Goal: Find specific page/section

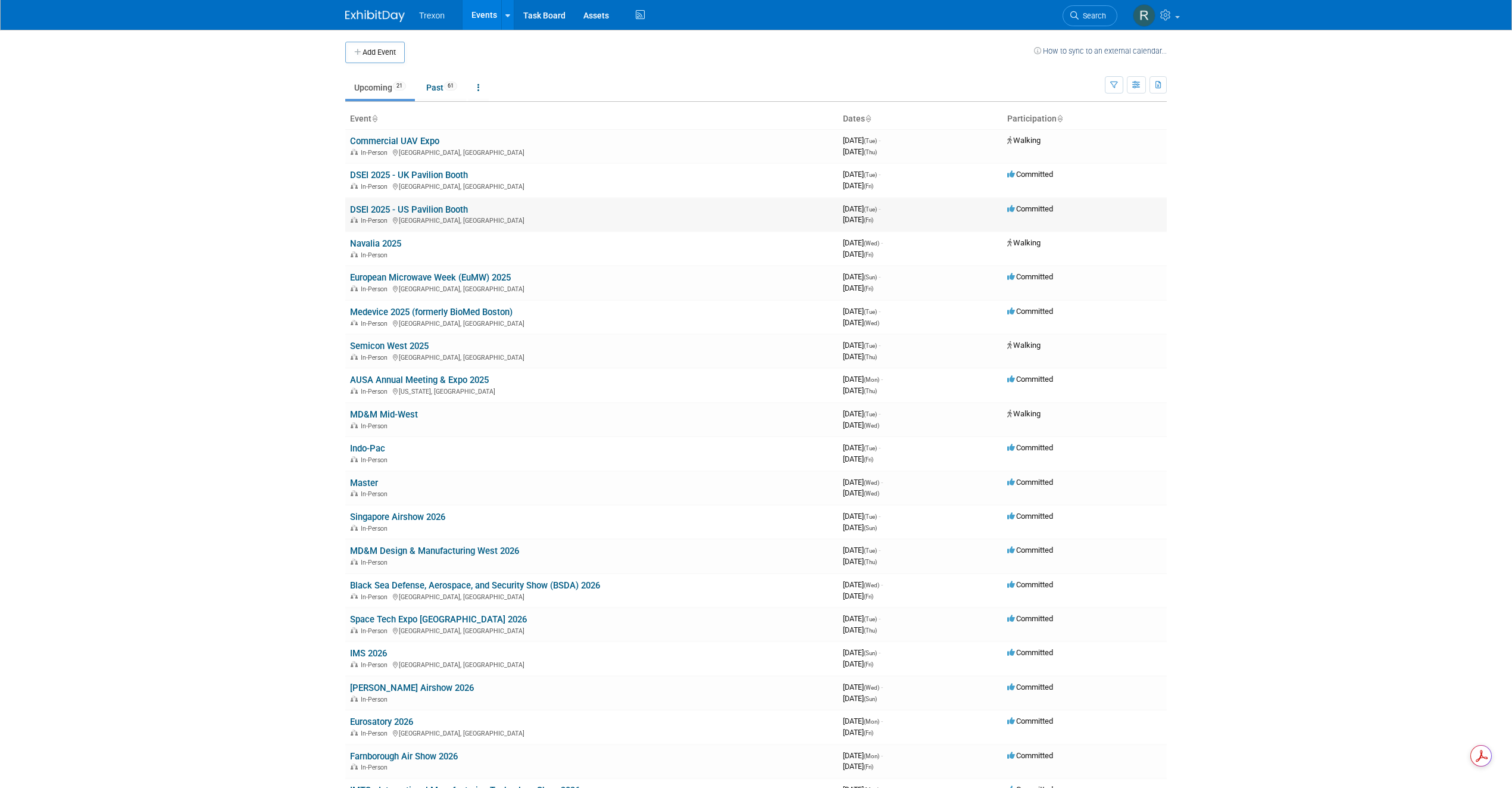
click at [432, 209] on link "DSEI 2025 - US Pavilion Booth" at bounding box center [409, 209] width 118 height 11
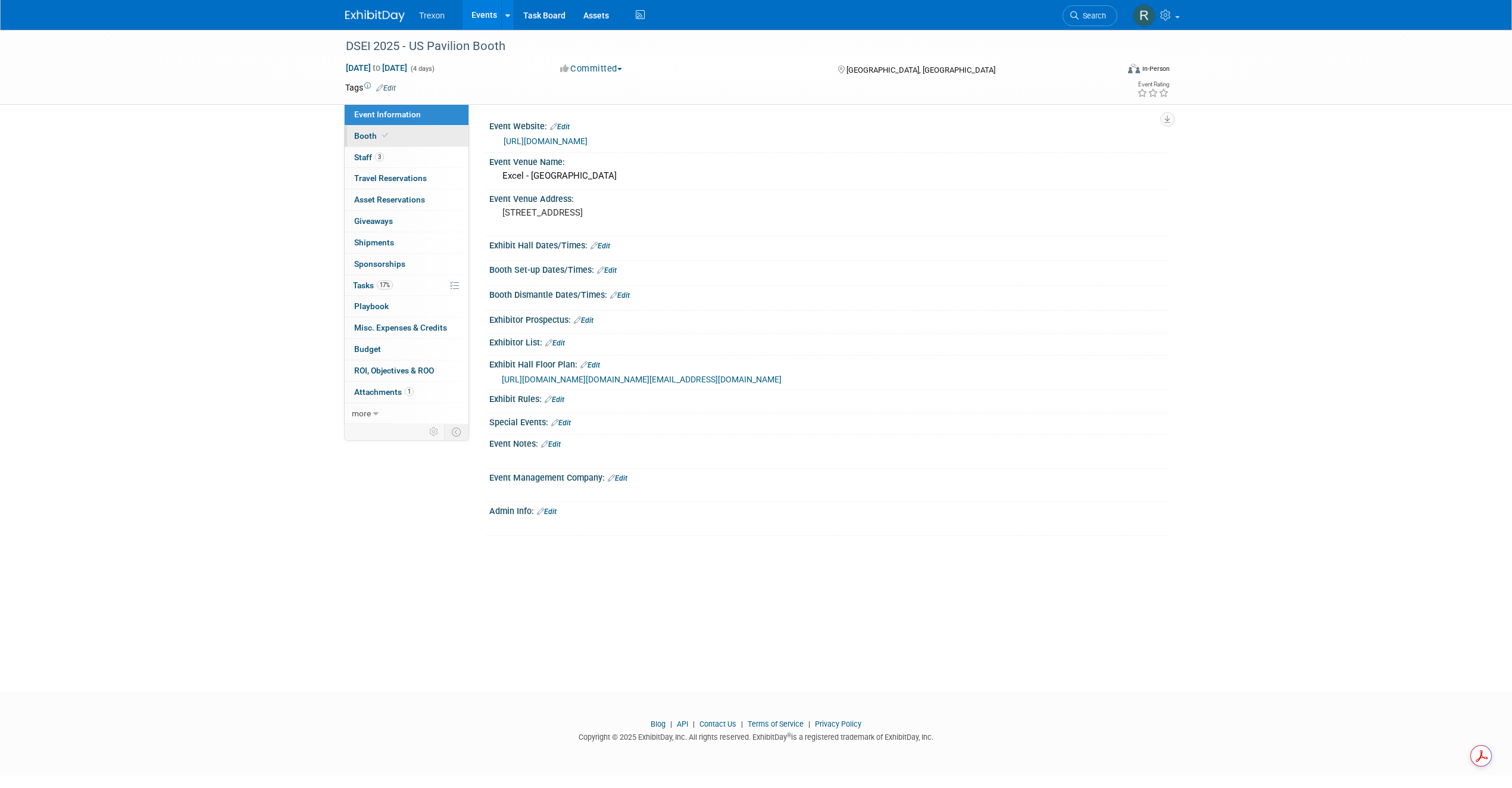
click at [364, 137] on span "Booth" at bounding box center [372, 135] width 36 height 10
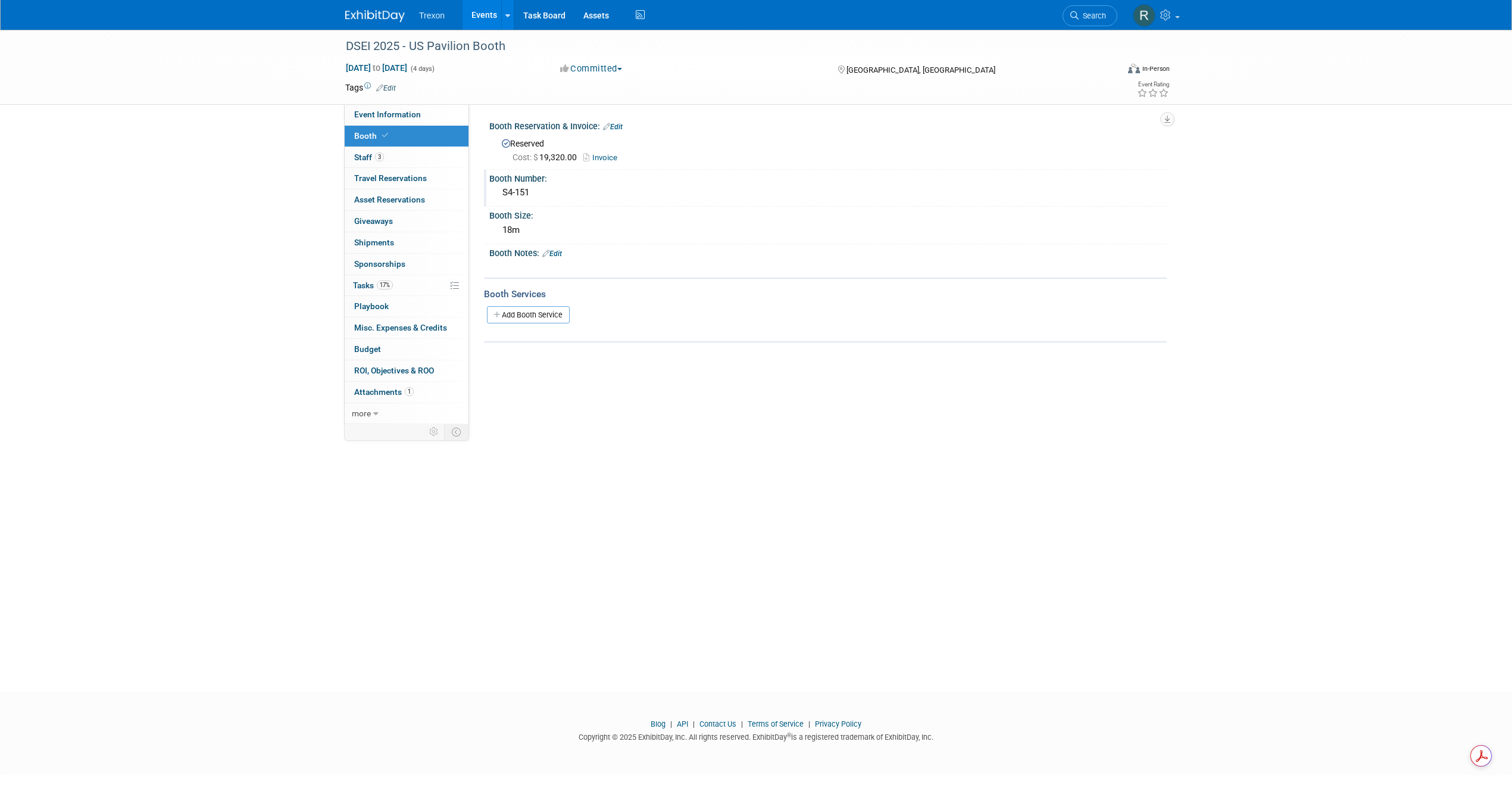
drag, startPoint x: 543, startPoint y: 196, endPoint x: 490, endPoint y: 191, distance: 53.2
click at [490, 191] on div "S4-151" at bounding box center [828, 193] width 677 height 20
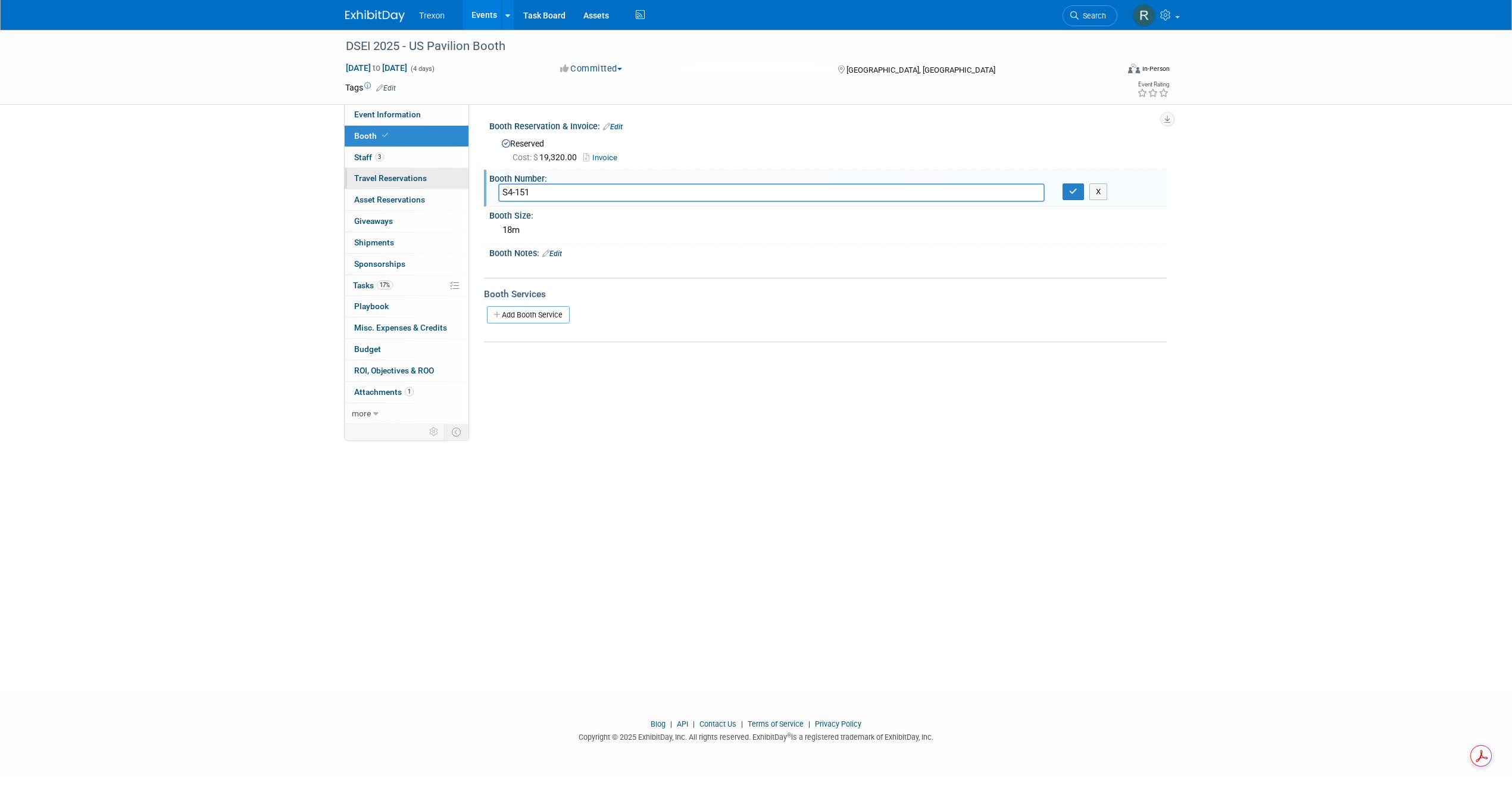
drag, startPoint x: 460, startPoint y: 186, endPoint x: 442, endPoint y: 186, distance: 18.0
click at [442, 186] on div "Event Information Event Info Booth Booth 3 Staff 3 Staff 0 Travel Reservations …" at bounding box center [756, 226] width 840 height 392
